Goal: Task Accomplishment & Management: Manage account settings

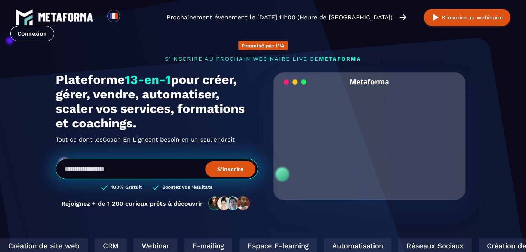
click at [388, 55] on div "Propulsé par l'IA s'inscrire au prochain webinaire live de METAFORMA Prochainem…" at bounding box center [263, 122] width 429 height 191
click at [345, 61] on span "METAFORMA" at bounding box center [340, 59] width 42 height 7
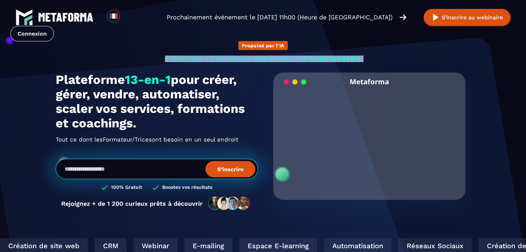
click at [345, 61] on span "METAFORMA" at bounding box center [340, 59] width 42 height 7
click at [377, 59] on p "s'inscrire au prochain webinaire live de METAFORMA" at bounding box center [263, 59] width 415 height 7
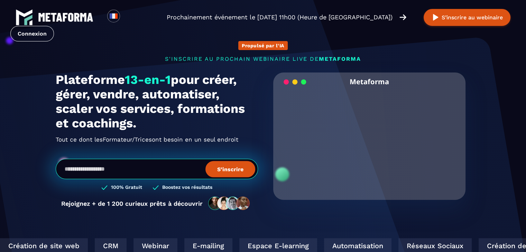
click at [377, 59] on p "s'inscrire au prochain webinaire live de METAFORMA" at bounding box center [263, 59] width 415 height 7
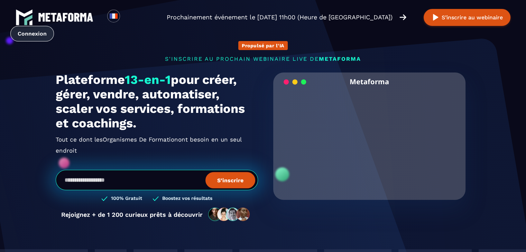
click at [54, 26] on link "Connexion" at bounding box center [32, 34] width 44 height 16
